Goal: Transaction & Acquisition: Purchase product/service

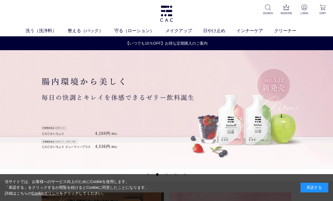
click at [38, 34] on link "洗う（洗浄料）" at bounding box center [47, 30] width 42 height 7
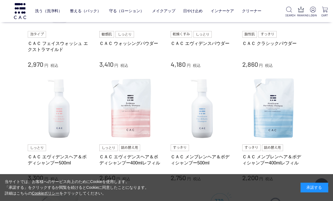
scroll to position [182, 0]
click at [121, 115] on img at bounding box center [130, 108] width 63 height 63
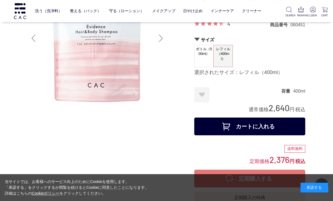
scroll to position [52, 0]
click at [273, 129] on button "カートに入れる" at bounding box center [249, 127] width 111 height 18
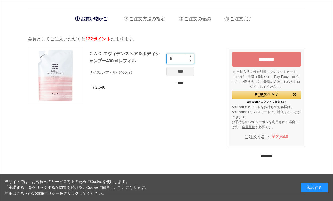
click at [192, 56] on input "*" at bounding box center [181, 59] width 28 height 11
click at [192, 55] on input "*" at bounding box center [181, 59] width 28 height 11
click at [193, 56] on input "*" at bounding box center [181, 59] width 28 height 11
click at [193, 63] on input "*" at bounding box center [181, 59] width 28 height 11
click at [192, 56] on input "*" at bounding box center [181, 59] width 28 height 11
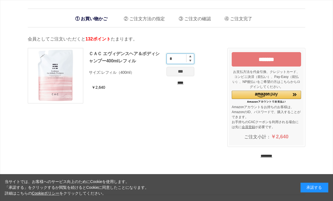
click at [191, 56] on img at bounding box center [190, 56] width 2 height 2
type input "*"
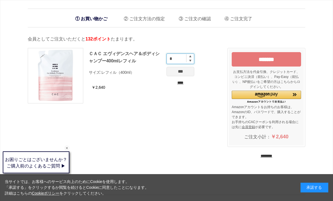
click at [191, 58] on input "*" at bounding box center [181, 59] width 28 height 11
click at [194, 57] on input "*" at bounding box center [181, 59] width 28 height 11
click at [192, 60] on input "*" at bounding box center [181, 59] width 28 height 11
click at [193, 59] on input "*" at bounding box center [181, 59] width 28 height 11
click at [194, 60] on input "*" at bounding box center [181, 59] width 28 height 11
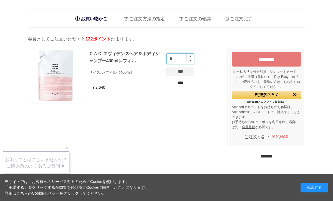
click at [193, 58] on input "*" at bounding box center [181, 59] width 28 height 11
click at [194, 56] on input "*" at bounding box center [181, 59] width 28 height 11
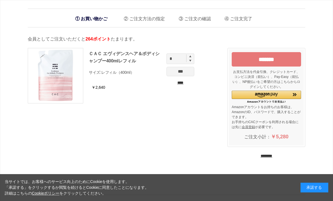
click at [191, 57] on img at bounding box center [190, 56] width 2 height 2
type input "*"
click at [272, 157] on input "********" at bounding box center [267, 156] width 12 height 5
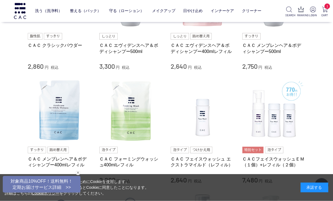
scroll to position [392, 0]
click at [203, 122] on img at bounding box center [202, 110] width 63 height 63
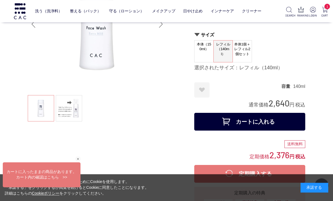
scroll to position [68, 0]
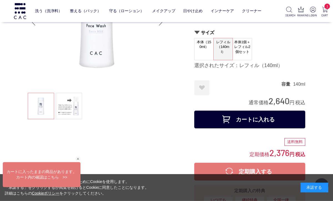
click at [272, 120] on button "カートに入れる" at bounding box center [249, 120] width 111 height 18
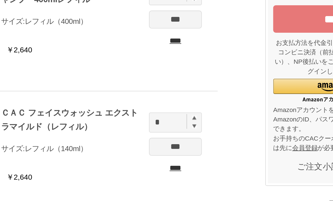
click at [189, 122] on img at bounding box center [190, 123] width 2 height 2
type input "*"
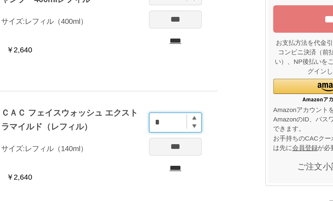
click at [167, 121] on input "*" at bounding box center [181, 126] width 28 height 11
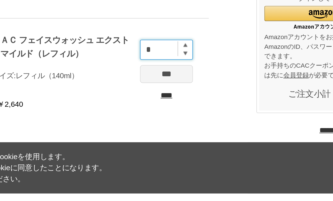
click at [167, 121] on input "*" at bounding box center [181, 126] width 28 height 11
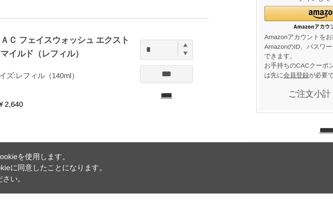
click at [119, 48] on ul "ＣＡＣ エヴィデンスヘア＆ボディシャンプー400mlレフィル サイズ: レフィル（400ml） ￥2,640 * *** **** ＣＡＣ フェイスウォッシュ…" at bounding box center [121, 112] width 186 height 128
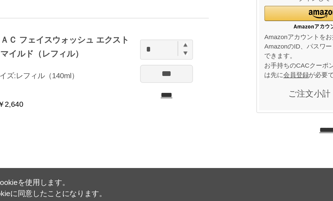
click at [167, 120] on input "***" at bounding box center [181, 124] width 28 height 9
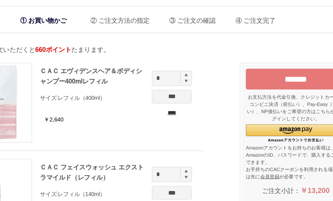
click at [189, 55] on img at bounding box center [190, 56] width 2 height 2
type input "*"
click at [167, 68] on input "***" at bounding box center [181, 71] width 28 height 9
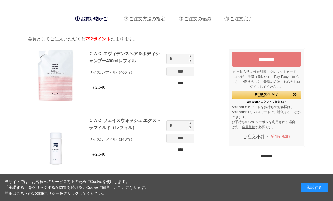
click at [272, 158] on input "********" at bounding box center [267, 156] width 12 height 5
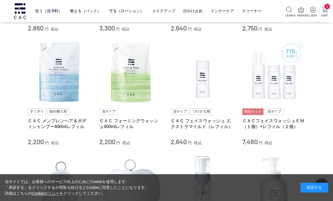
scroll to position [430, 0]
click at [128, 93] on img at bounding box center [130, 72] width 63 height 63
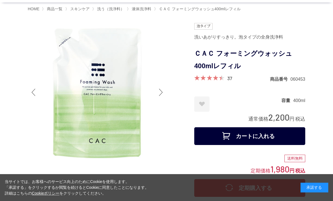
scroll to position [37, 0]
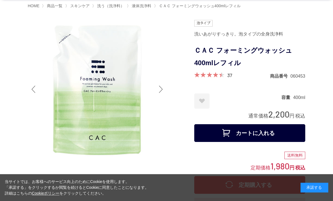
click at [271, 132] on button "カートに入れる" at bounding box center [249, 133] width 111 height 18
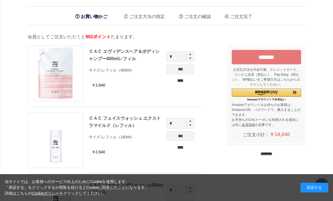
scroll to position [2, 0]
